Goal: Task Accomplishment & Management: Complete application form

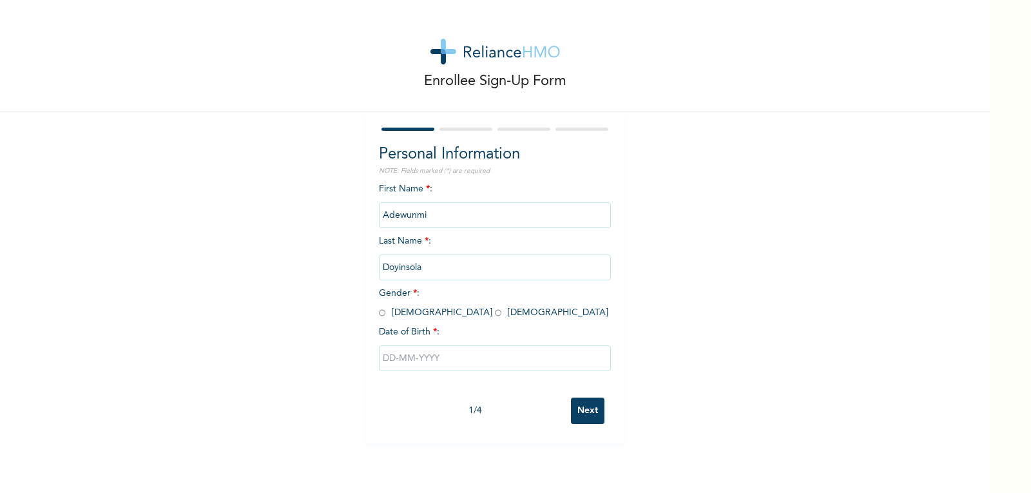
drag, startPoint x: 438, startPoint y: 211, endPoint x: 363, endPoint y: 235, distance: 79.0
click at [366, 235] on div "Personal Information NOTE: Fields marked (*) are required First Name * : [PERSO…" at bounding box center [495, 277] width 258 height 331
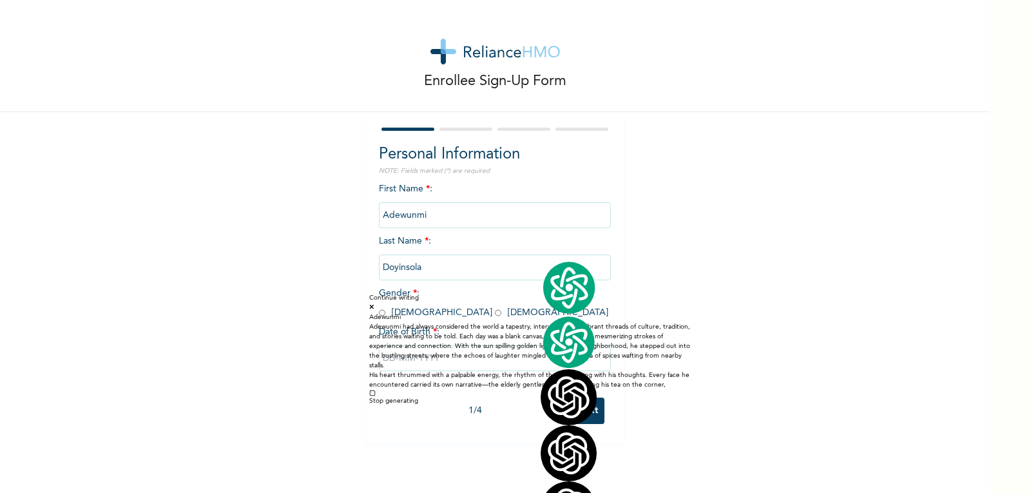
click at [374, 307] on icon at bounding box center [371, 306] width 5 height 6
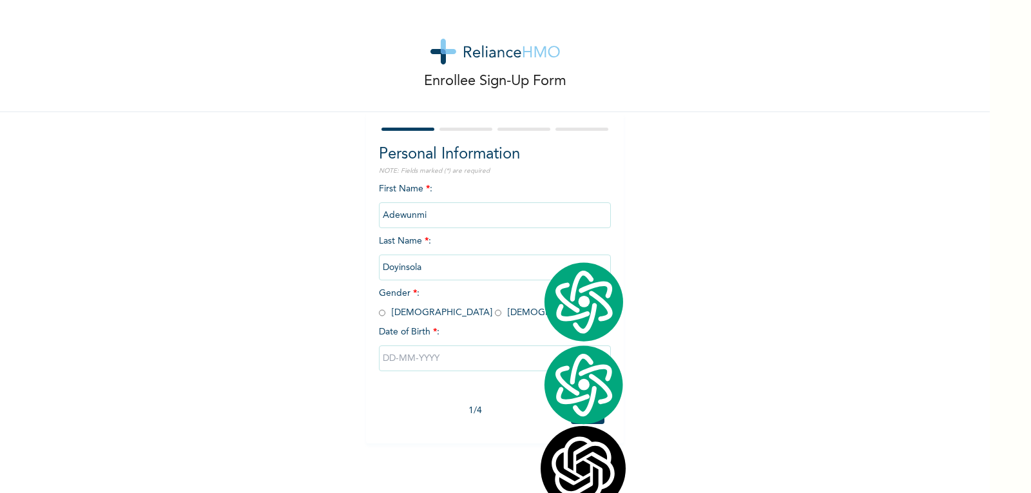
click at [379, 313] on input "radio" at bounding box center [382, 313] width 6 height 12
radio input "true"
click at [423, 215] on input "Adewunmi" at bounding box center [495, 215] width 232 height 26
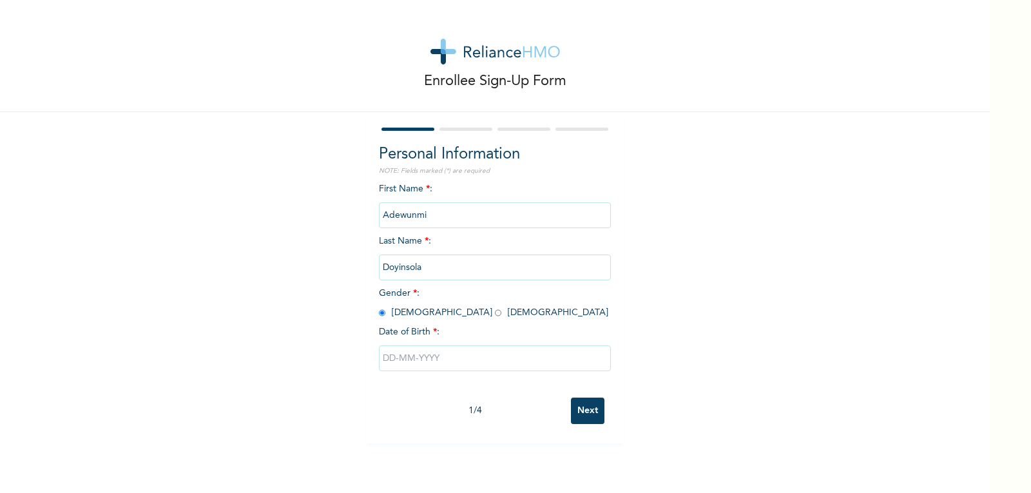
click at [423, 215] on input "Adewunmi" at bounding box center [495, 215] width 232 height 26
click at [432, 213] on input "Adewunmi" at bounding box center [495, 215] width 232 height 26
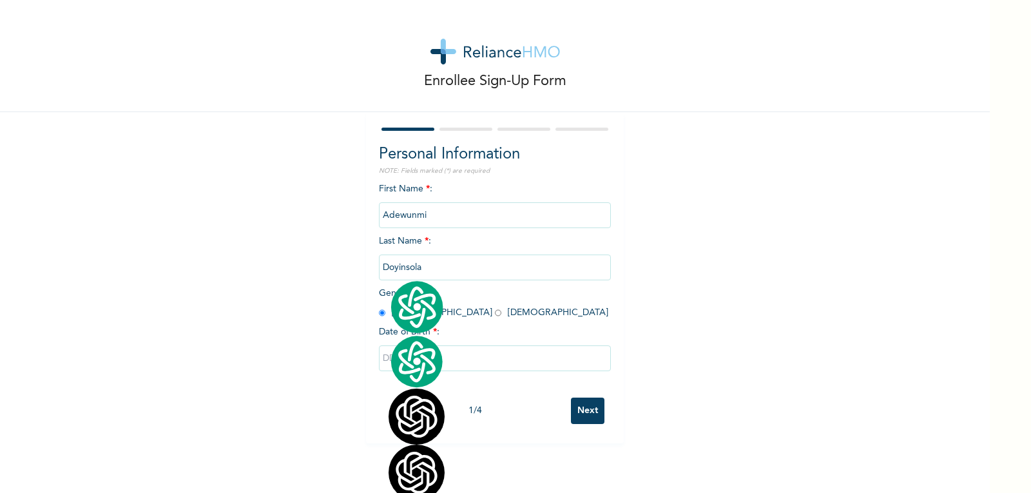
drag, startPoint x: 423, startPoint y: 268, endPoint x: 376, endPoint y: 274, distance: 47.5
click at [379, 274] on input "Doyinsola" at bounding box center [495, 267] width 232 height 26
click at [433, 212] on input "Adewunmi" at bounding box center [495, 215] width 232 height 26
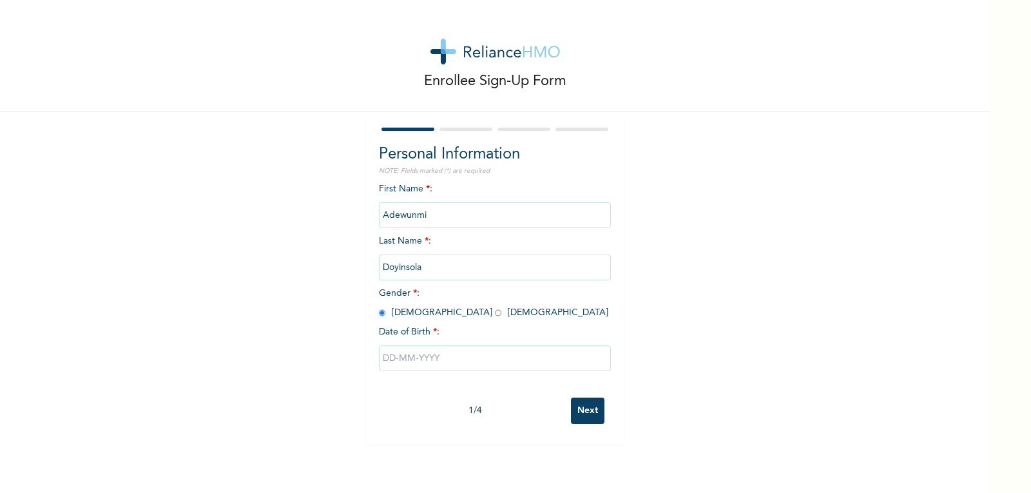
click at [429, 220] on input "Adewunmi" at bounding box center [495, 215] width 232 height 26
drag, startPoint x: 423, startPoint y: 217, endPoint x: 369, endPoint y: 219, distance: 54.1
click at [369, 219] on div "Personal Information NOTE: Fields marked (*) are required First Name * : [PERSO…" at bounding box center [495, 277] width 258 height 331
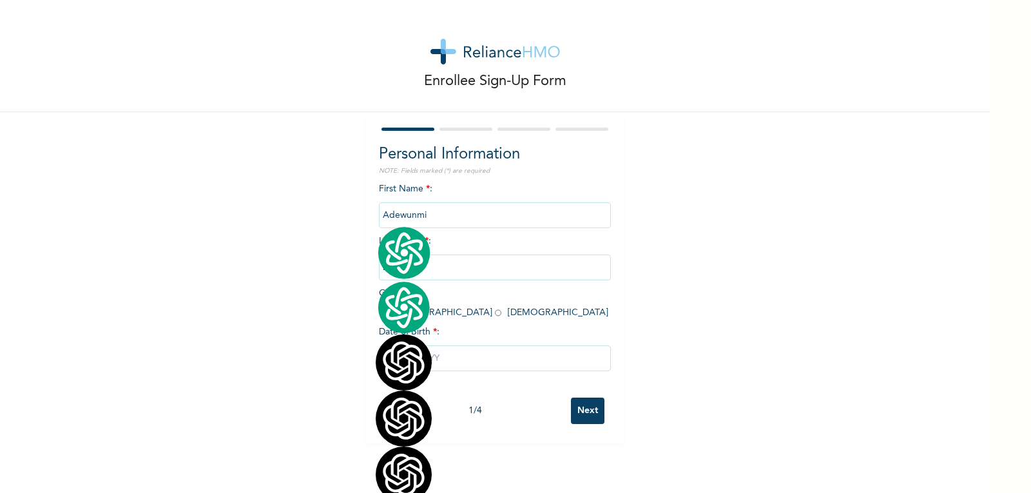
click at [743, 206] on div "Enrollee Sign-Up Form Personal Information NOTE: Fields marked (*) are required…" at bounding box center [494, 221] width 989 height 443
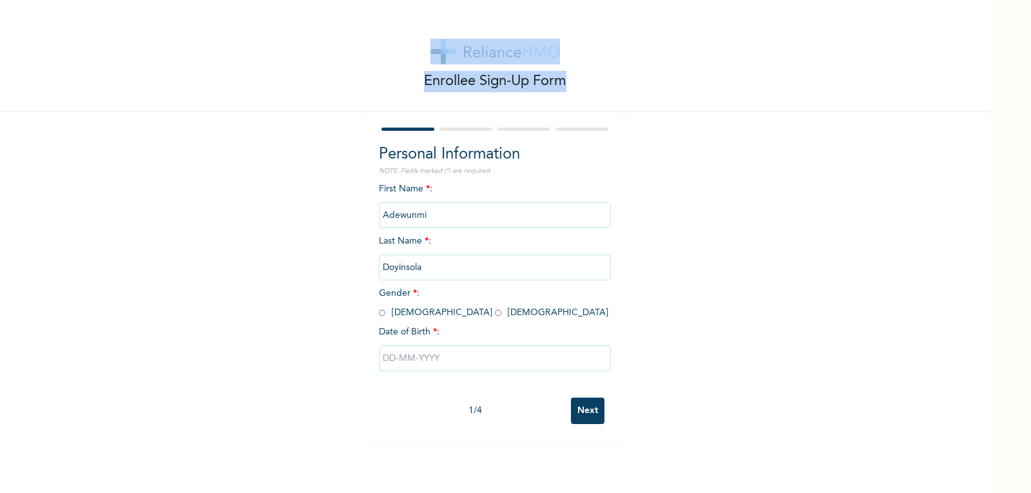
drag, startPoint x: 289, startPoint y: 22, endPoint x: 591, endPoint y: 130, distance: 321.5
type textarea "Enrollee Sign-Up Form"
click at [591, 130] on div "Enrollee Sign-Up Form Personal Information NOTE: Fields marked (*) are required…" at bounding box center [494, 221] width 989 height 443
click at [340, 68] on div "Enrollee Sign-Up Form" at bounding box center [494, 56] width 989 height 112
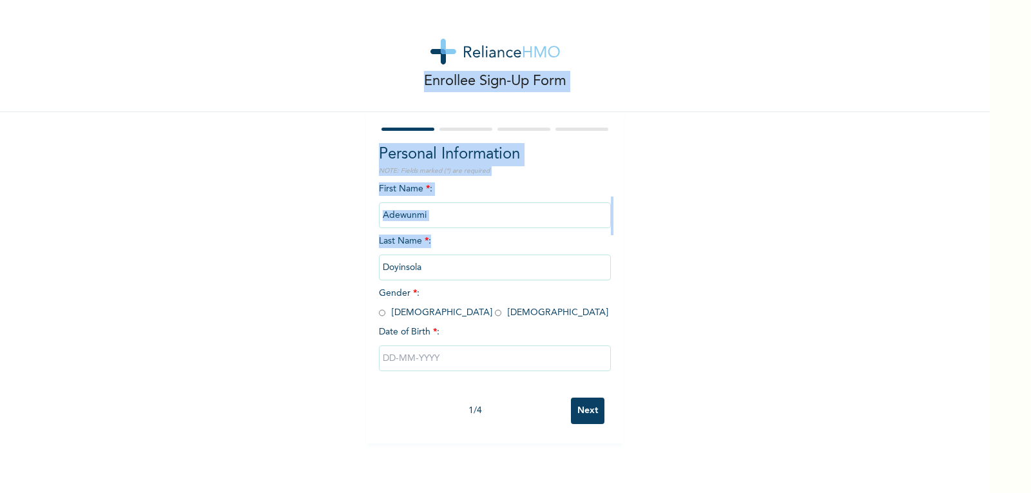
drag, startPoint x: 280, startPoint y: 31, endPoint x: 729, endPoint y: 249, distance: 498.9
click at [729, 249] on div "Enrollee Sign-Up Form Personal Information NOTE: Fields marked (*) are required…" at bounding box center [494, 221] width 989 height 443
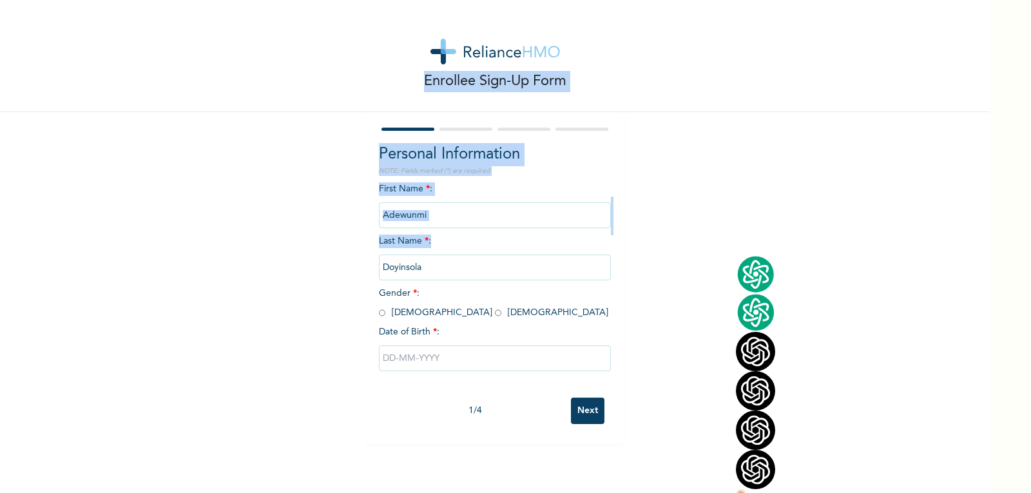
click at [873, 327] on div "Enrollee Sign-Up Form Personal Information NOTE: Fields marked (*) are required…" at bounding box center [494, 221] width 989 height 443
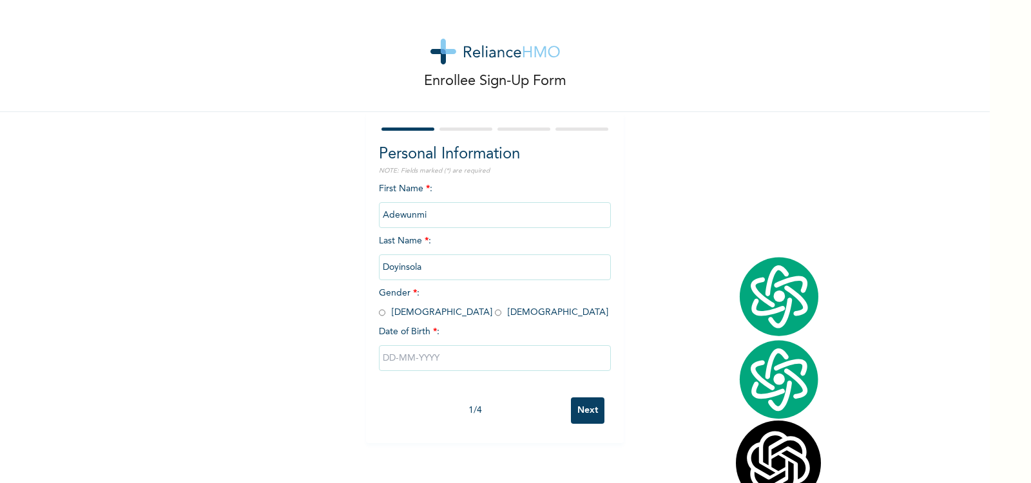
click at [860, 395] on div "Enrollee Sign-Up Form Personal Information NOTE: Fields marked (*) are required…" at bounding box center [494, 221] width 989 height 443
